Goal: Use online tool/utility: Utilize a website feature to perform a specific function

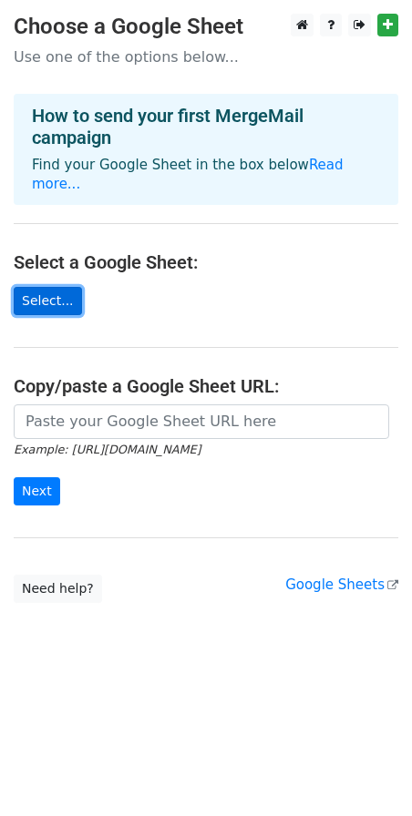
click at [45, 287] on link "Select..." at bounding box center [48, 301] width 68 height 28
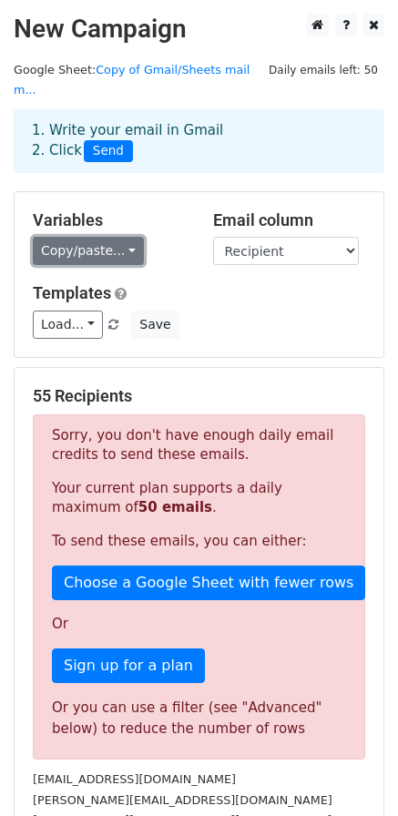
click at [58, 237] on link "Copy/paste..." at bounding box center [88, 251] width 111 height 28
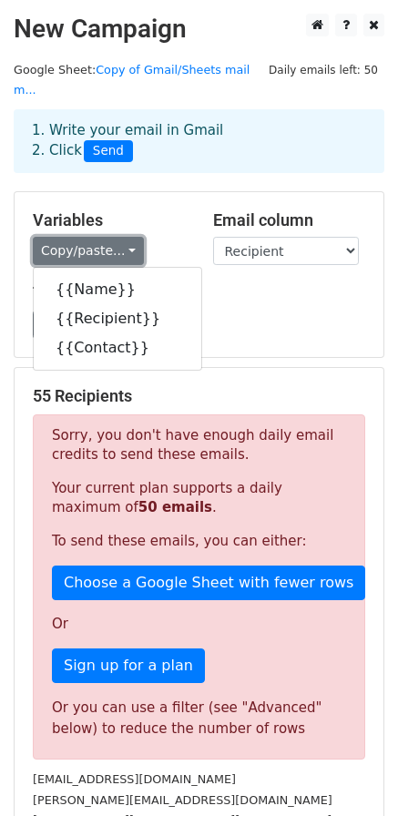
click at [58, 237] on link "Copy/paste..." at bounding box center [88, 251] width 111 height 28
